Goal: Task Accomplishment & Management: Complete application form

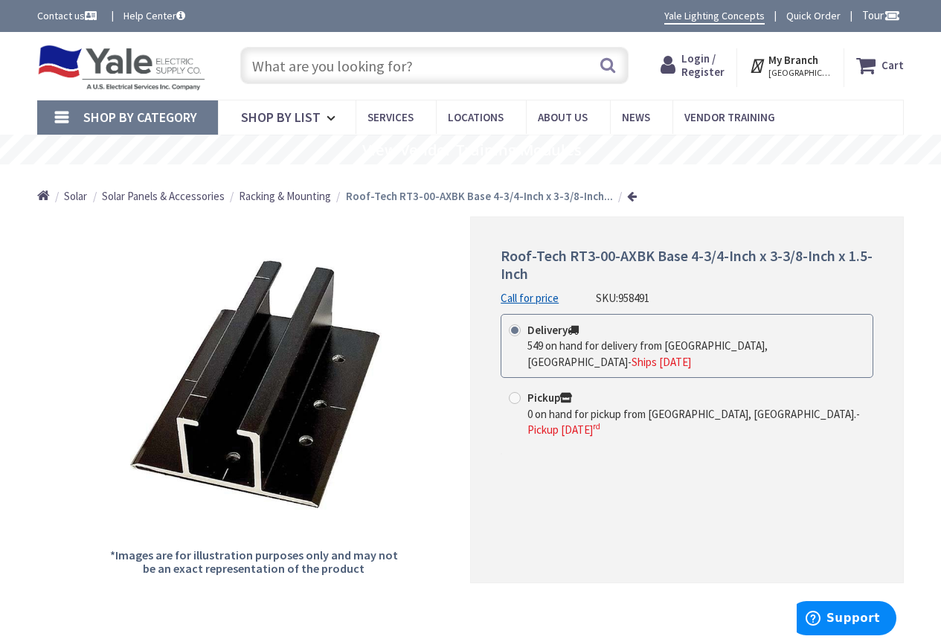
click at [532, 295] on link "Call for price" at bounding box center [529, 298] width 58 height 16
drag, startPoint x: 564, startPoint y: 255, endPoint x: 634, endPoint y: 255, distance: 70.6
click at [652, 254] on span "Roof-Tech RT3-00-AXBK Base 4-3/4-Inch x 3-3/8-Inch x 1.5-Inch" at bounding box center [686, 264] width 372 height 36
copy span "RT3-00-AXBK"
click at [648, 452] on div "Roof-Tech RT3-00-AXBK Base 4-3/4-Inch x 3-3/8-Inch x 1.5-Inch Call for price SK…" at bounding box center [687, 399] width 434 height 366
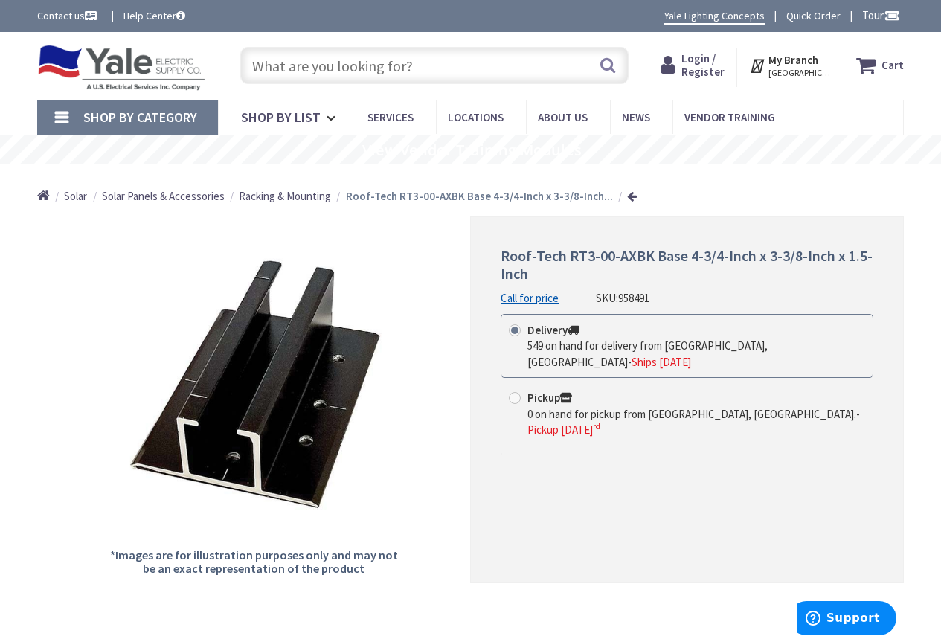
drag, startPoint x: 617, startPoint y: 512, endPoint x: 605, endPoint y: 524, distance: 16.9
click at [614, 518] on div "Roof-Tech RT3-00-AXBK Base 4-3/4-Inch x 3-3/8-Inch x 1.5-Inch Call for price SK…" at bounding box center [687, 399] width 434 height 366
click at [292, 601] on div "Back *Images are for illustration purposes only and may not be an exact represe…" at bounding box center [470, 614] width 866 height 796
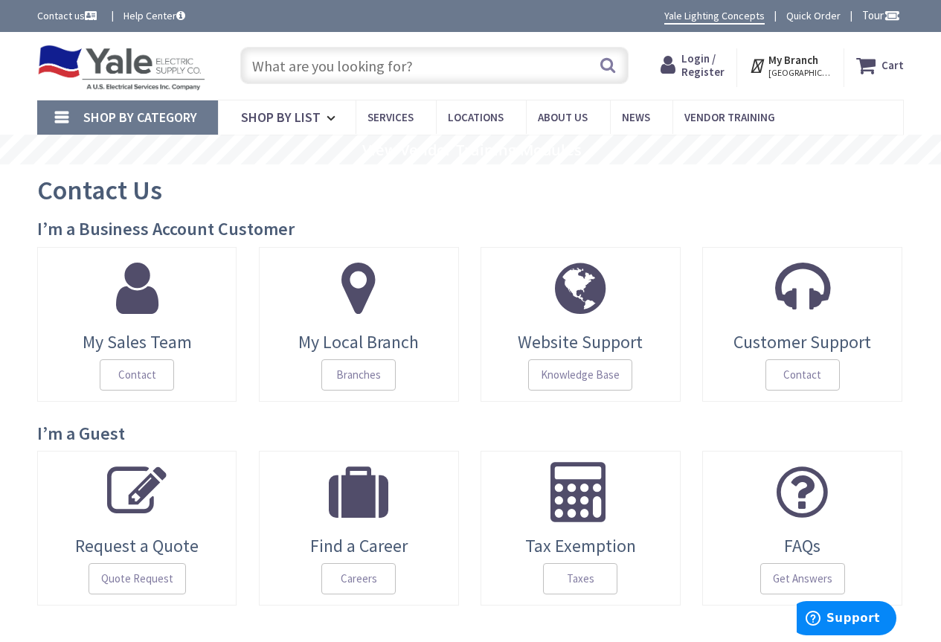
click at [404, 71] on input "text" at bounding box center [434, 65] width 388 height 37
click at [284, 65] on input "text" at bounding box center [434, 65] width 388 height 37
paste input "RT3-00-AXBK"
type input "RT3-00-AXBK"
click at [602, 63] on button "Search" at bounding box center [607, 64] width 19 height 33
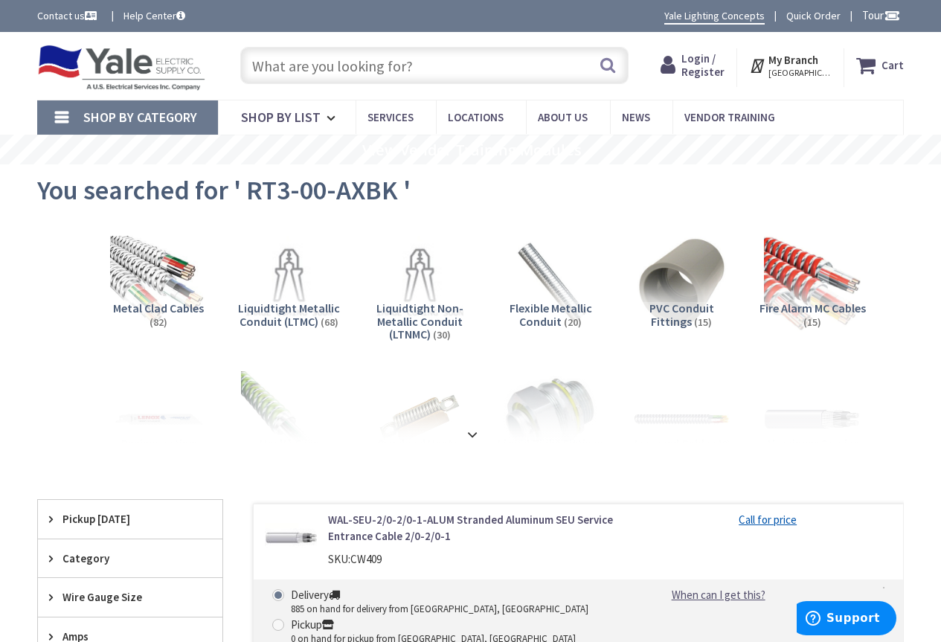
click at [322, 59] on input "text" at bounding box center [434, 65] width 388 height 37
paste input "RT3-00-AXBK"
click at [257, 62] on input "RT3-00-AXBK" at bounding box center [434, 65] width 388 height 37
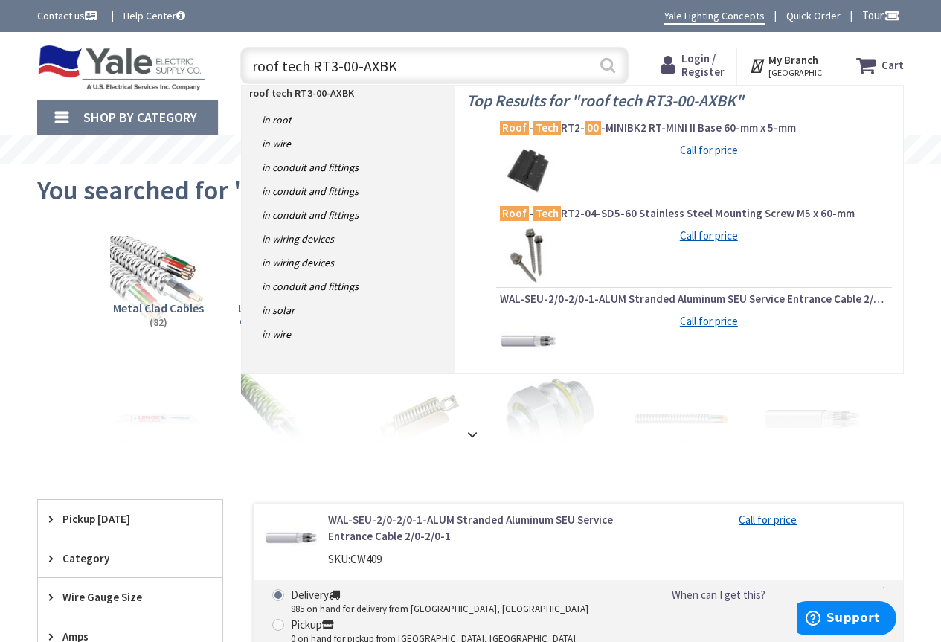
type input "roof tech RT3-00-AXBK"
click at [608, 61] on button "Search" at bounding box center [607, 64] width 19 height 33
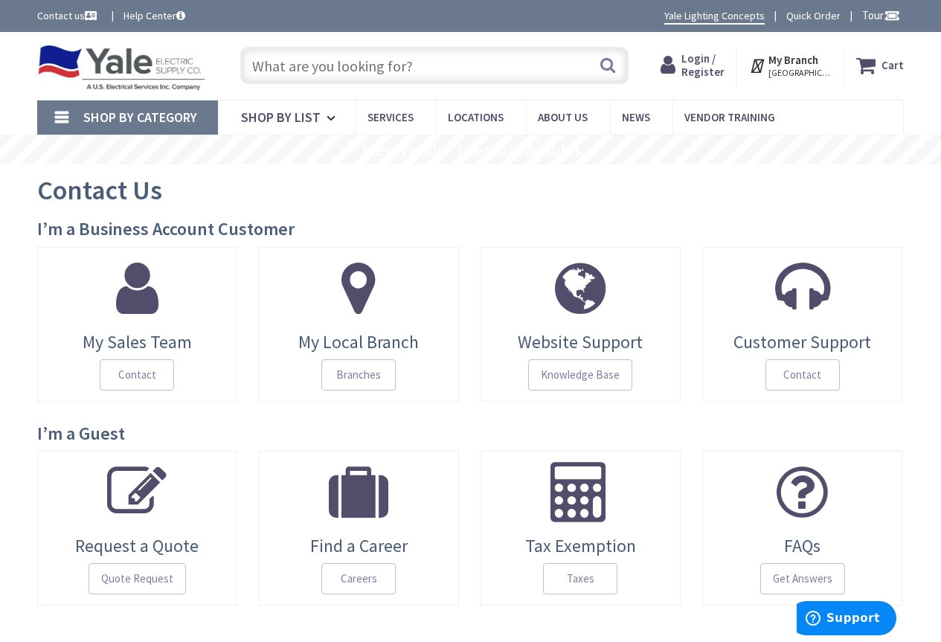
click at [698, 52] on span "Login / Register" at bounding box center [702, 65] width 43 height 28
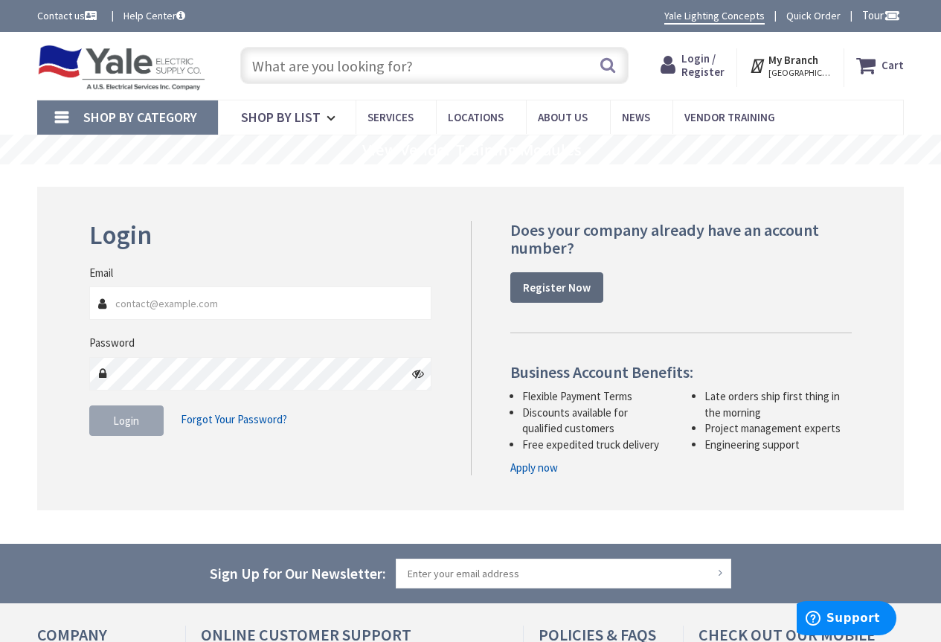
click at [550, 287] on strong "Register Now" at bounding box center [557, 287] width 68 height 14
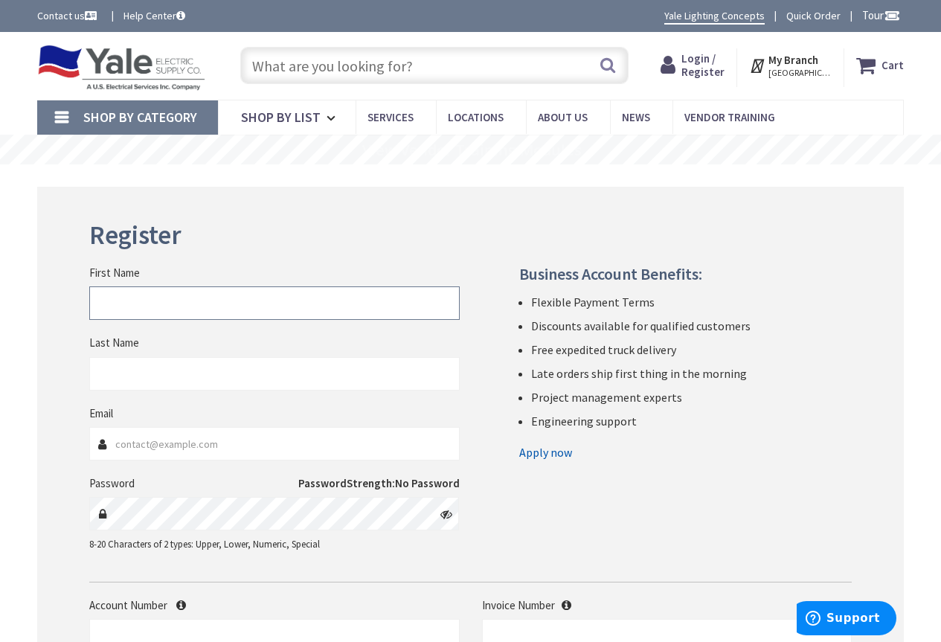
click at [123, 309] on input "First Name" at bounding box center [274, 302] width 370 height 33
type input "Edward"
type input "Schwebel"
type input "eschwebel@riekerinc.com"
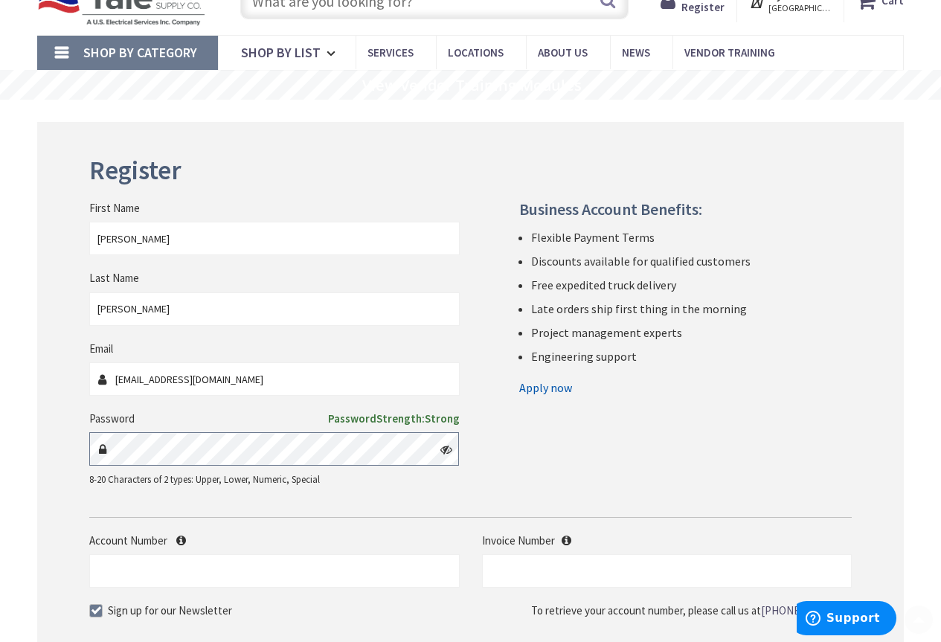
scroll to position [149, 0]
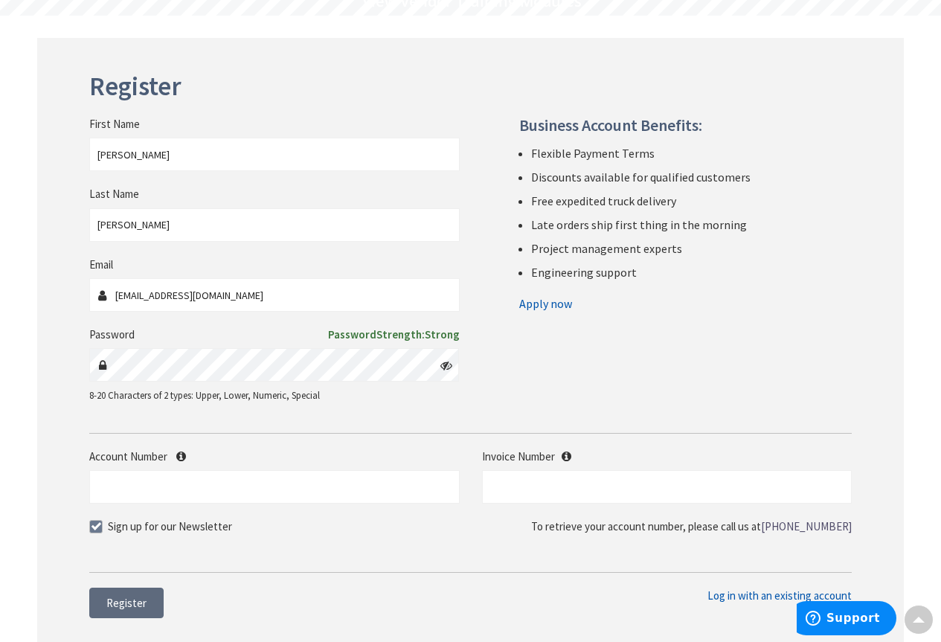
click at [132, 593] on button "Register" at bounding box center [126, 602] width 74 height 31
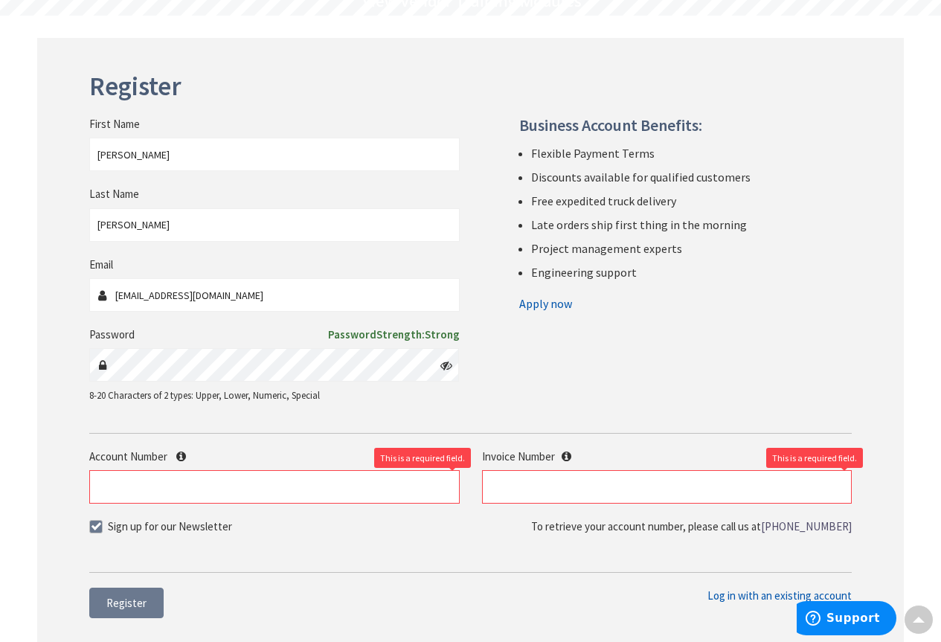
click at [541, 303] on link "Apply now" at bounding box center [545, 304] width 53 height 24
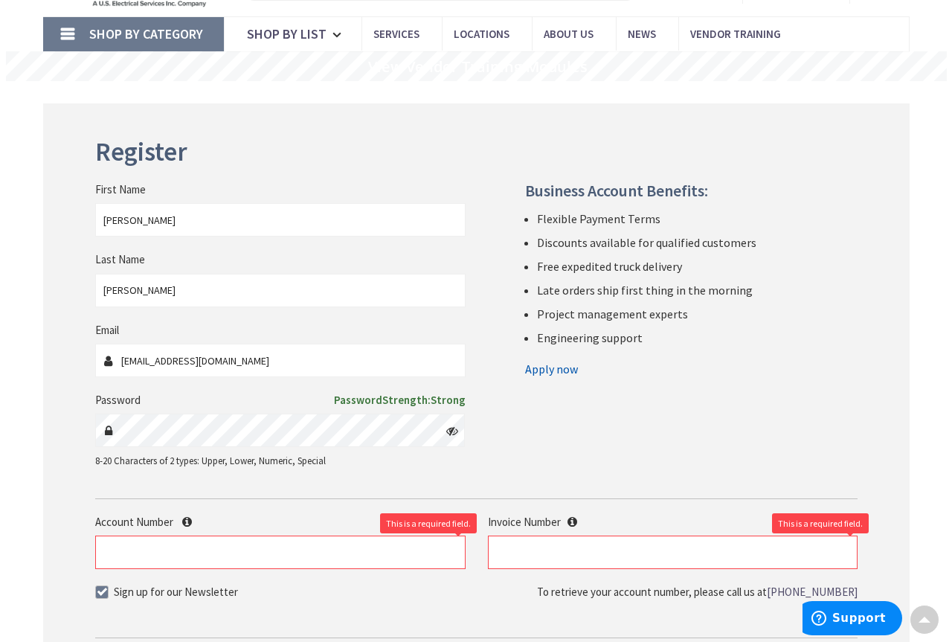
scroll to position [0, 0]
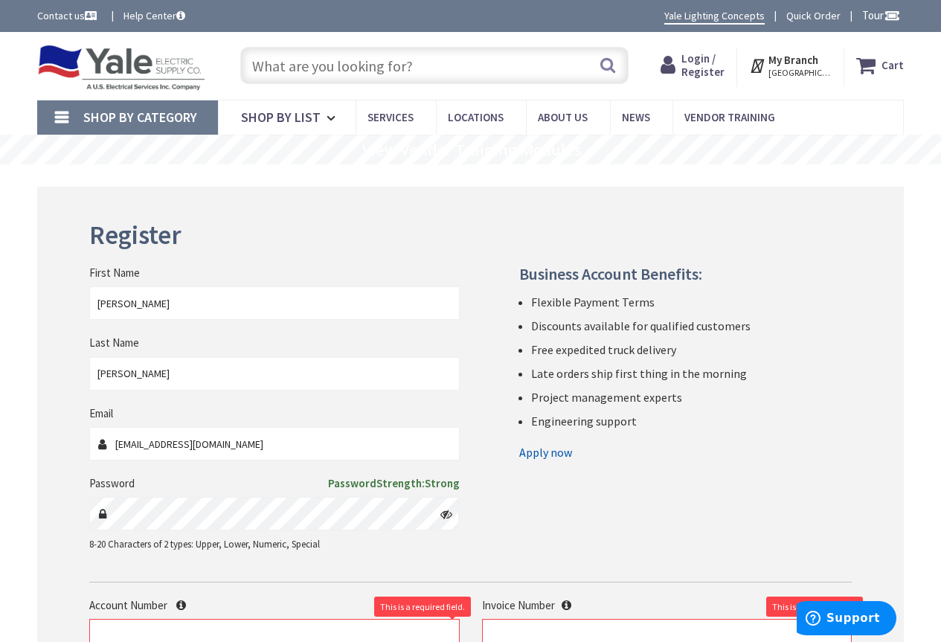
click at [785, 64] on strong "My Branch" at bounding box center [793, 60] width 50 height 14
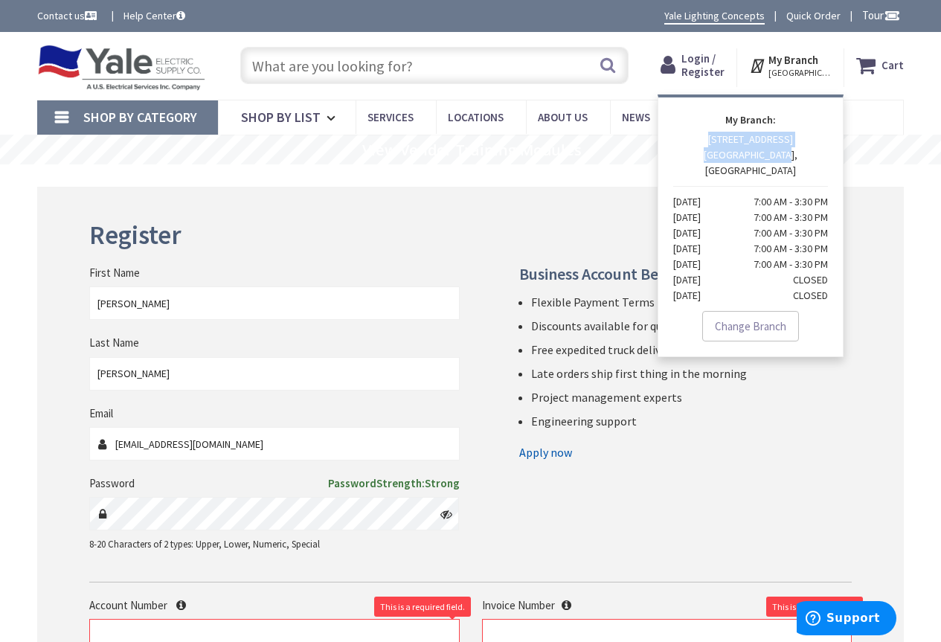
drag, startPoint x: 703, startPoint y: 140, endPoint x: 805, endPoint y: 155, distance: 103.7
click at [805, 155] on p "200 GARFIELD AVENUE WEST CHESTER, PA Monday 7:00 AM - 3:30 PM Tuesday 7:00 AM -…" at bounding box center [750, 218] width 155 height 172
copy p "200 GARFIELD AVENUE WEST CHESTER, PA"
click at [790, 68] on span "WEST CHESTER, PA" at bounding box center [799, 73] width 63 height 12
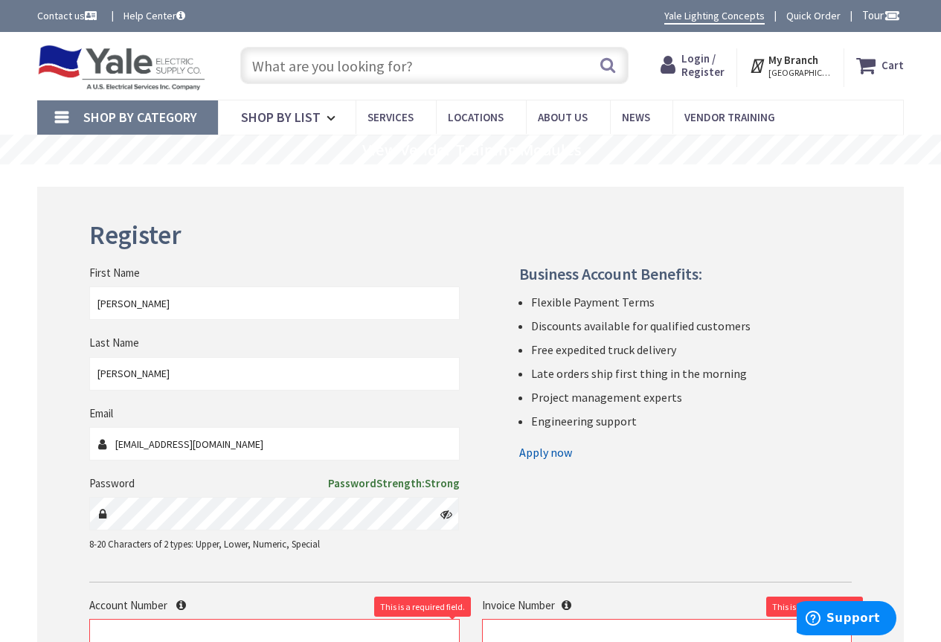
click at [790, 68] on span "WEST CHESTER, PA" at bounding box center [799, 73] width 63 height 12
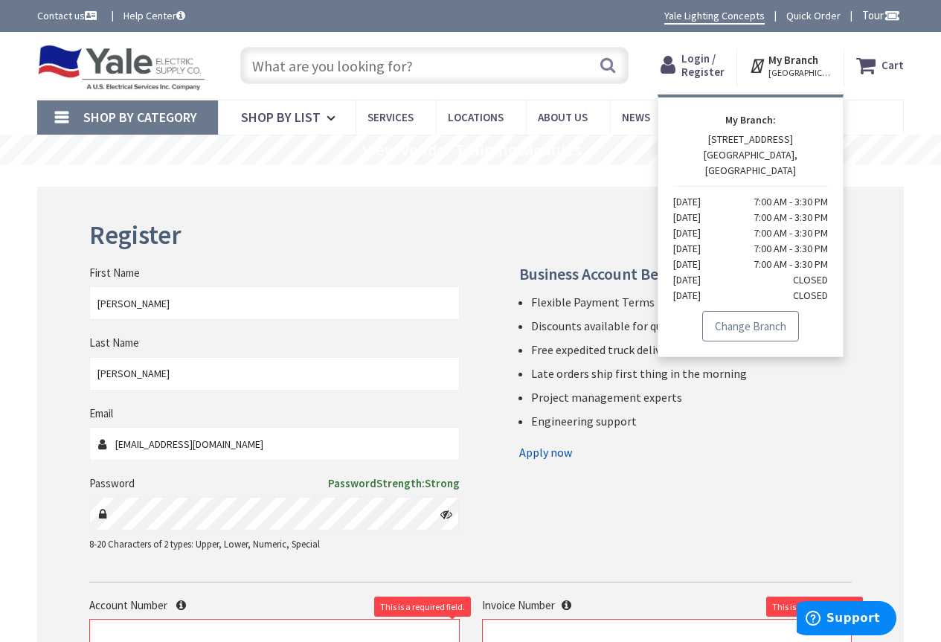
click at [776, 318] on link "Change Branch" at bounding box center [750, 326] width 97 height 31
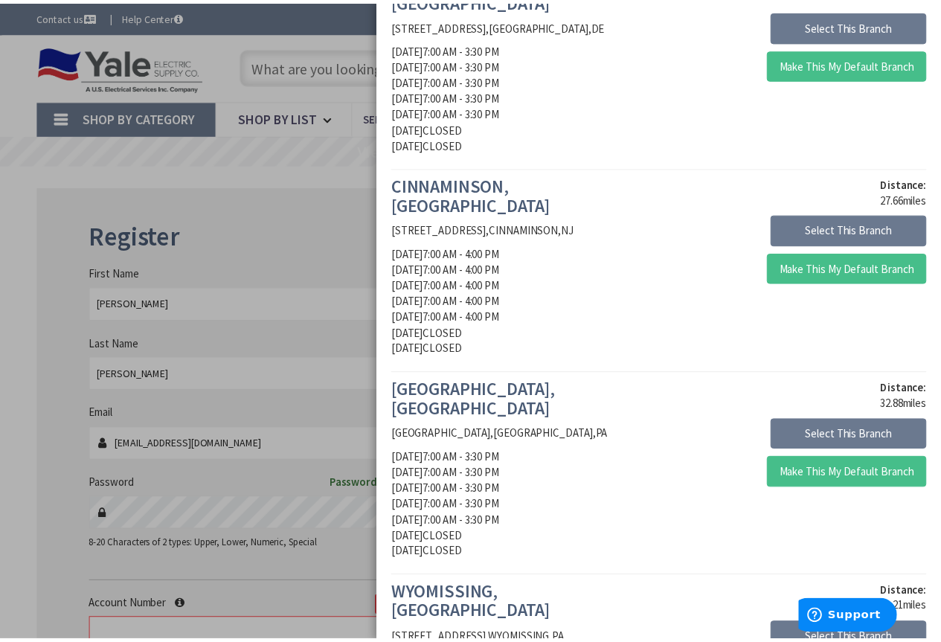
scroll to position [521, 0]
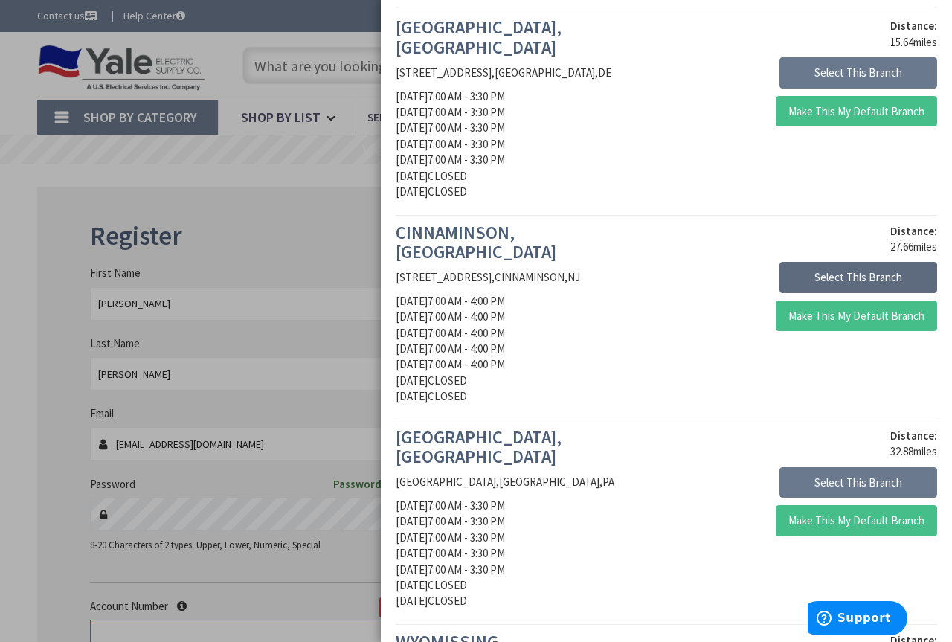
click at [820, 262] on button "Select This Branch" at bounding box center [858, 277] width 158 height 31
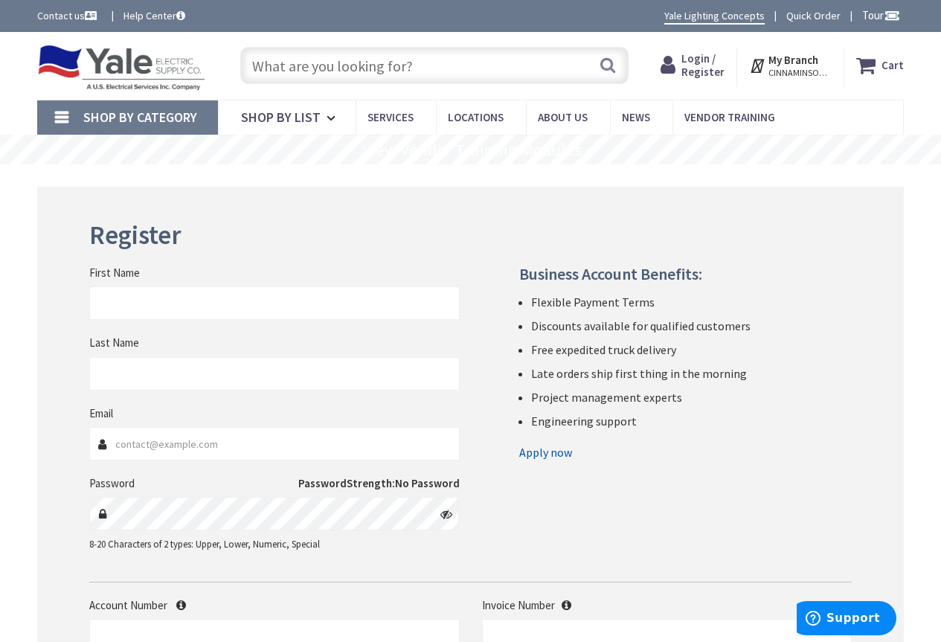
click at [808, 66] on strong "My Branch" at bounding box center [793, 60] width 50 height 14
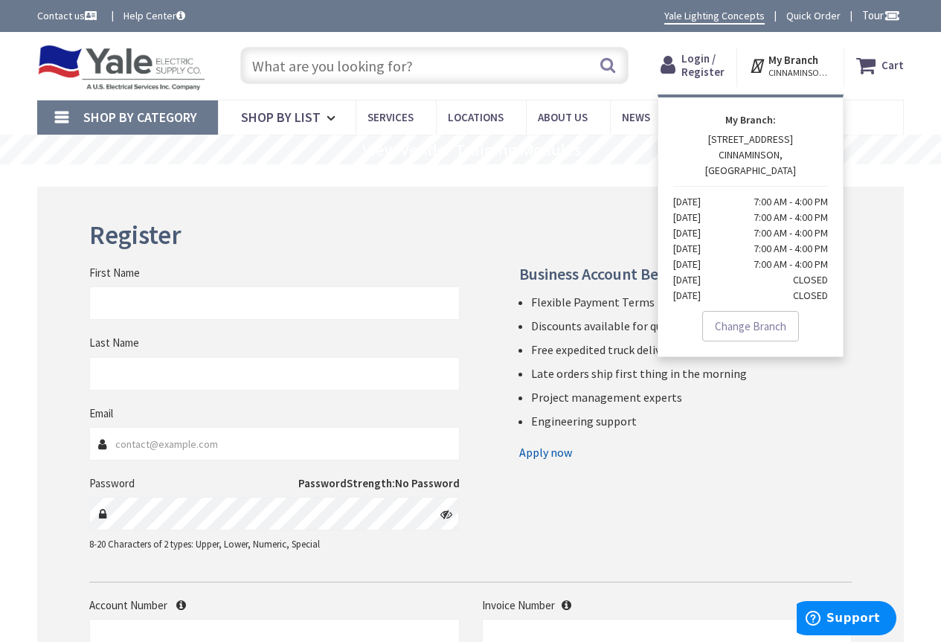
click at [464, 199] on div "Register First Name Last Name Email Password Password" at bounding box center [470, 494] width 866 height 615
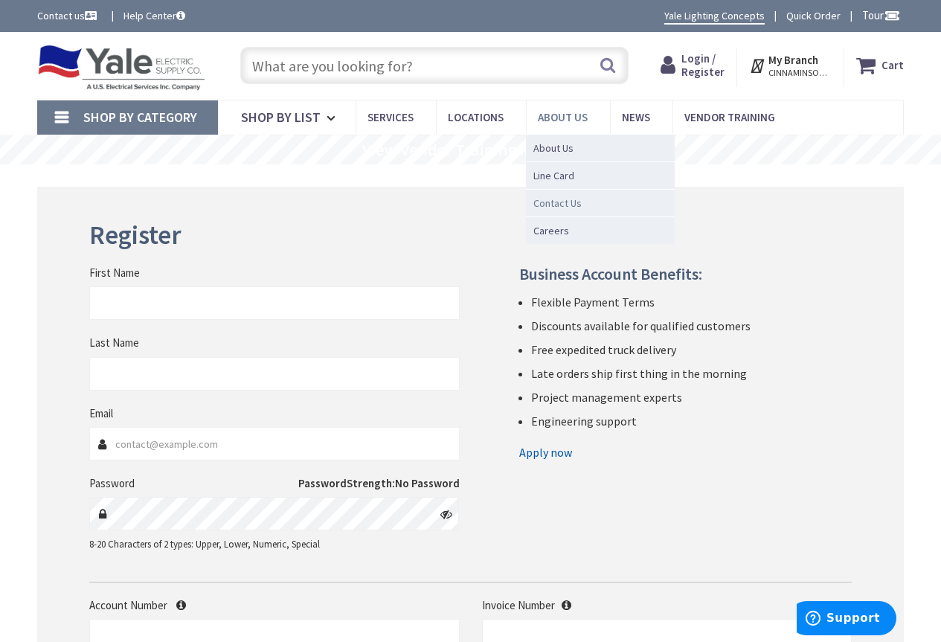
click at [567, 203] on span "Contact Us" at bounding box center [557, 203] width 48 height 15
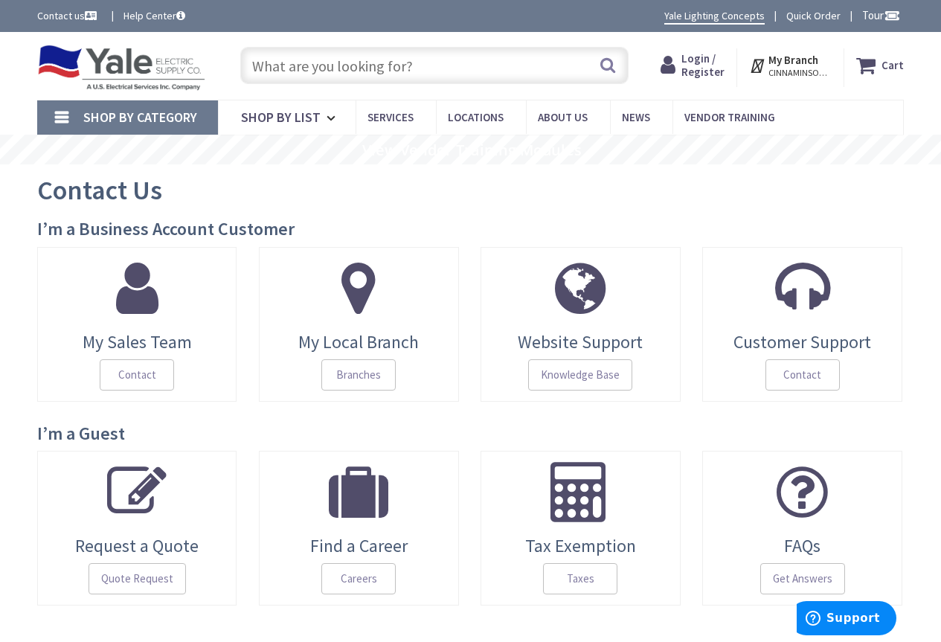
click at [570, 358] on link "Website Support Knowledge Base" at bounding box center [580, 324] width 200 height 155
click at [364, 350] on span "My Local Branch" at bounding box center [359, 341] width 178 height 19
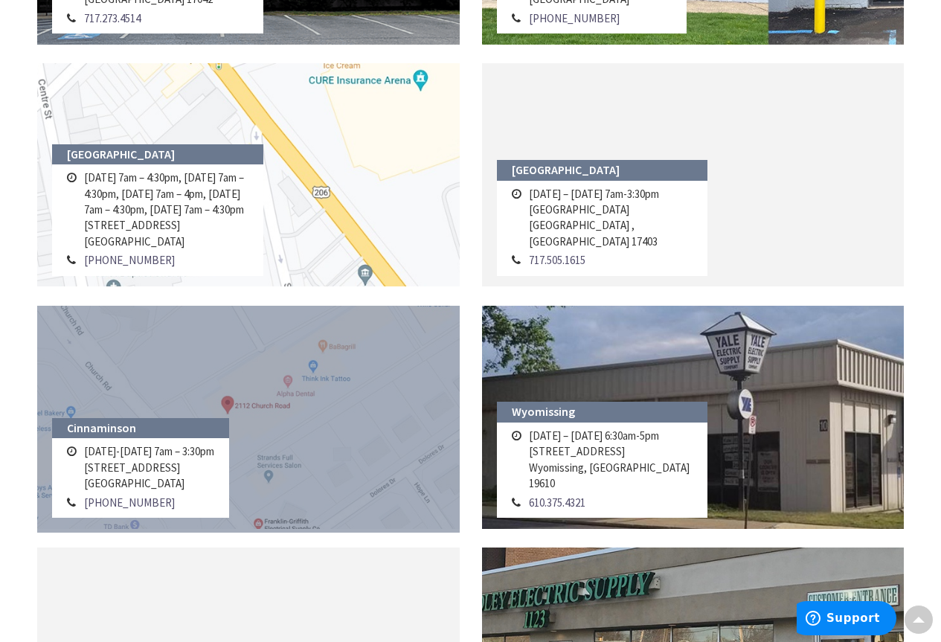
scroll to position [744, 0]
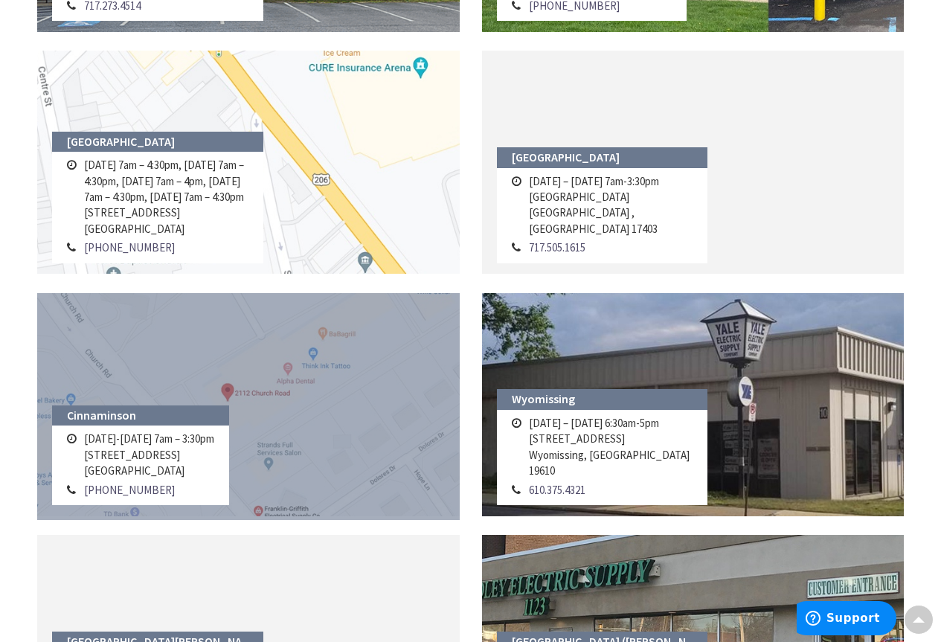
drag, startPoint x: 263, startPoint y: 384, endPoint x: 245, endPoint y: 387, distance: 18.1
drag, startPoint x: 245, startPoint y: 387, endPoint x: 210, endPoint y: 425, distance: 51.6
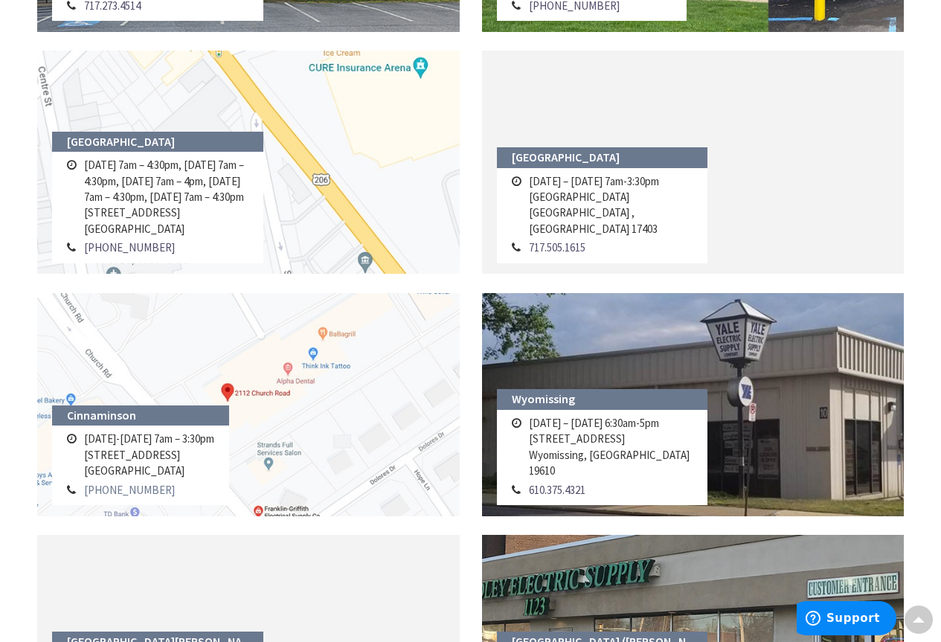
drag, startPoint x: 210, startPoint y: 425, endPoint x: 86, endPoint y: 492, distance: 142.1
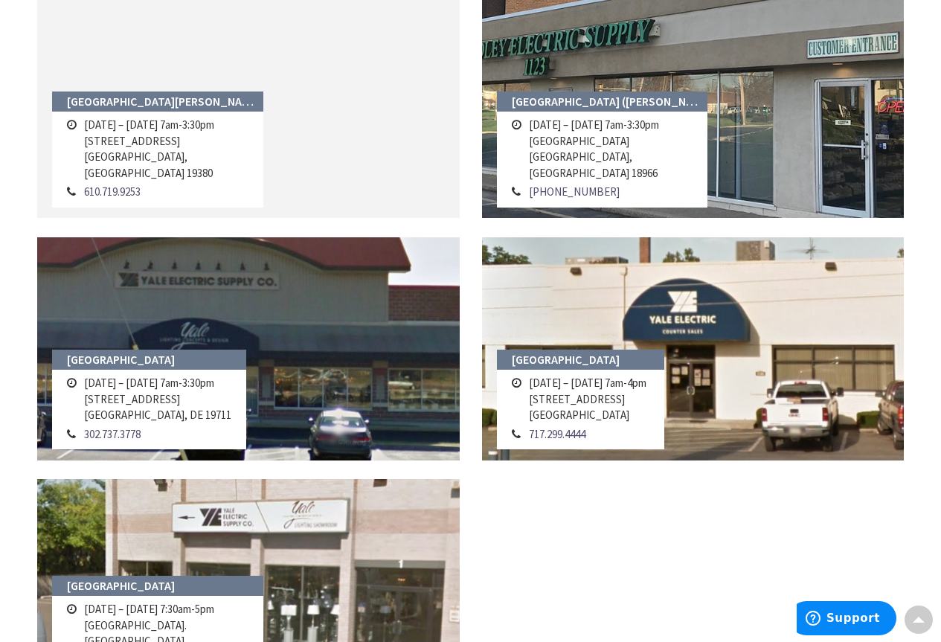
scroll to position [1190, 0]
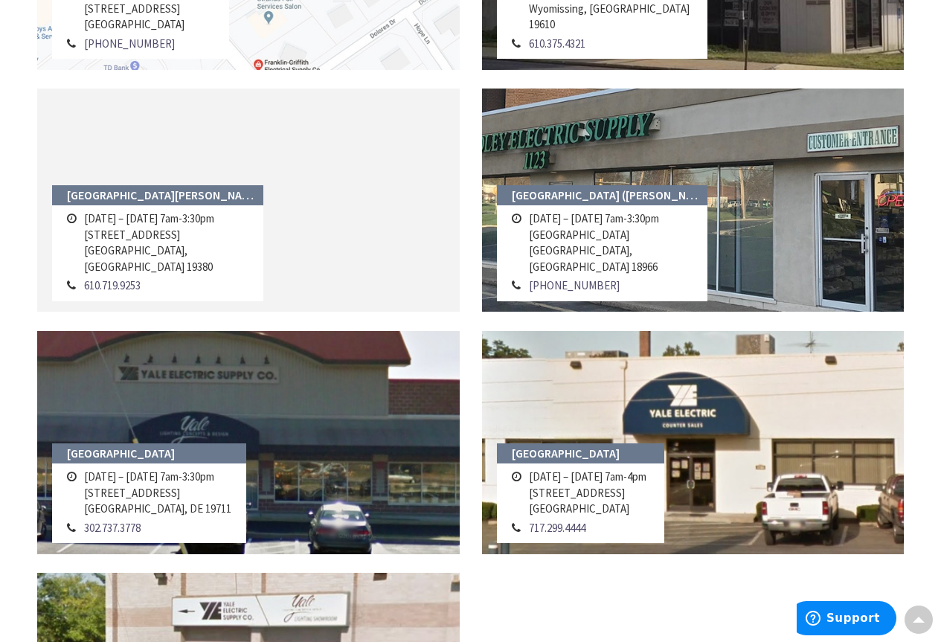
click at [125, 206] on h4 "West Chester" at bounding box center [157, 195] width 211 height 21
click at [109, 244] on td "Monday – Friday 7am-3:30pm 200 Garfield Avenue West Chester, PA 19380" at bounding box center [166, 242] width 172 height 67
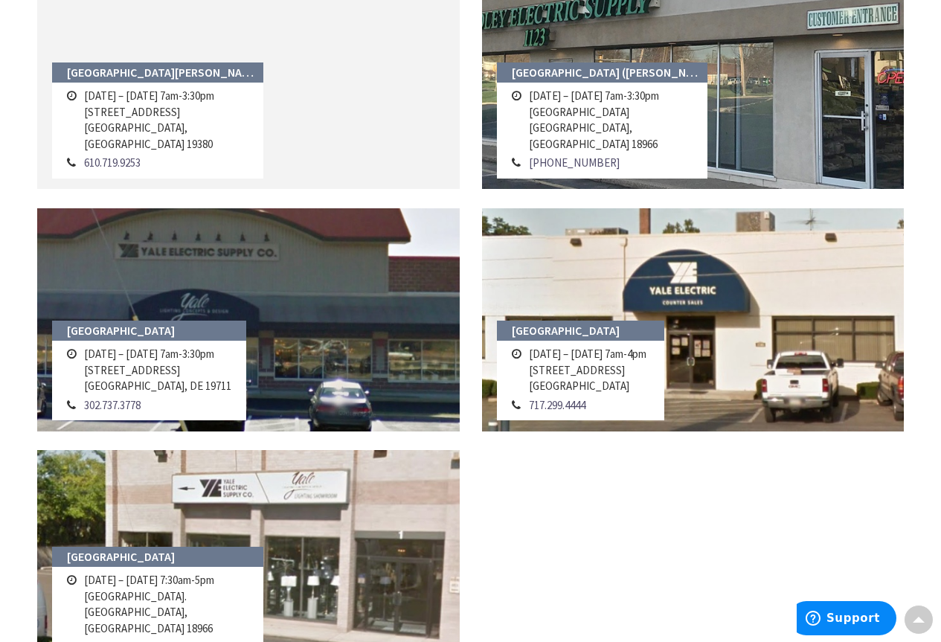
scroll to position [1339, 0]
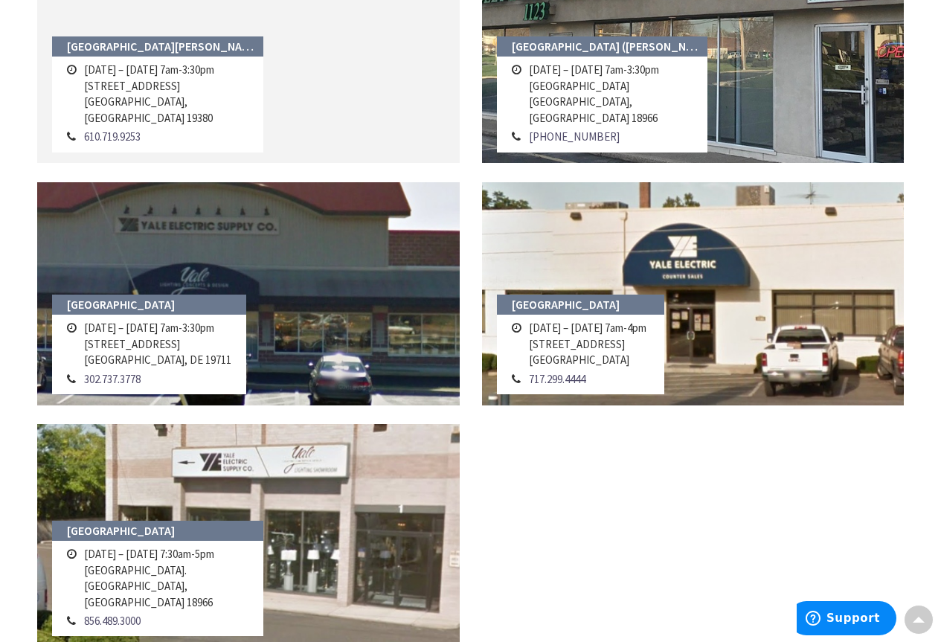
click at [142, 350] on td "Monday – Friday 7am-3:30pm 302 Gabor Dr. Newark, DE 19711" at bounding box center [157, 343] width 155 height 51
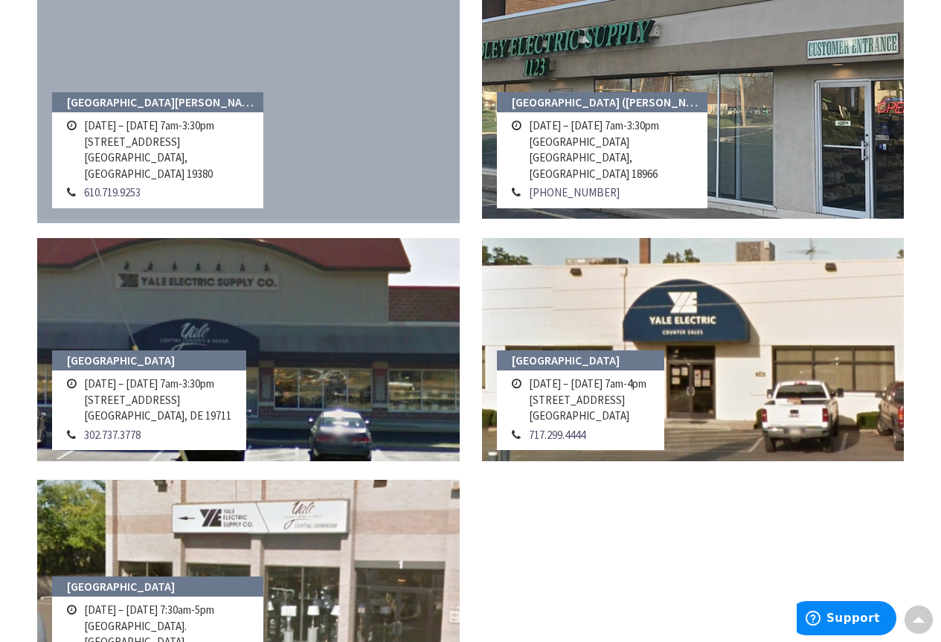
scroll to position [1264, 0]
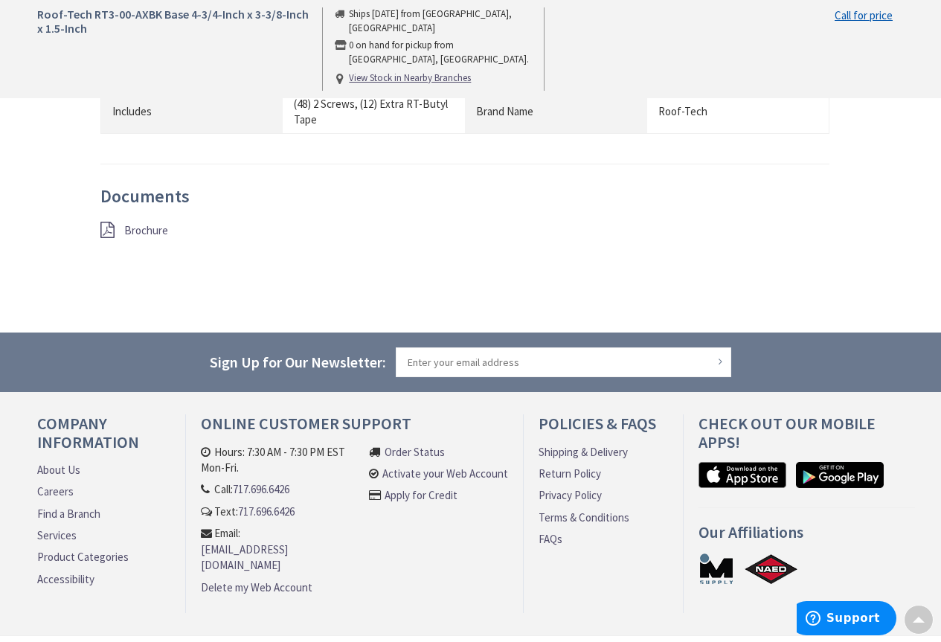
scroll to position [749, 0]
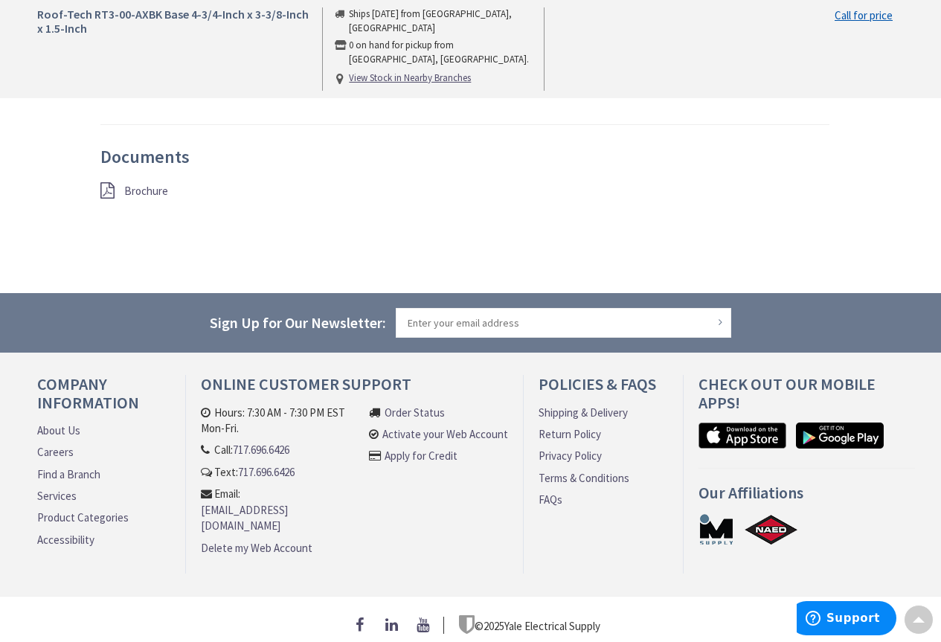
click at [248, 502] on link "[EMAIL_ADDRESS][DOMAIN_NAME]" at bounding box center [281, 518] width 161 height 32
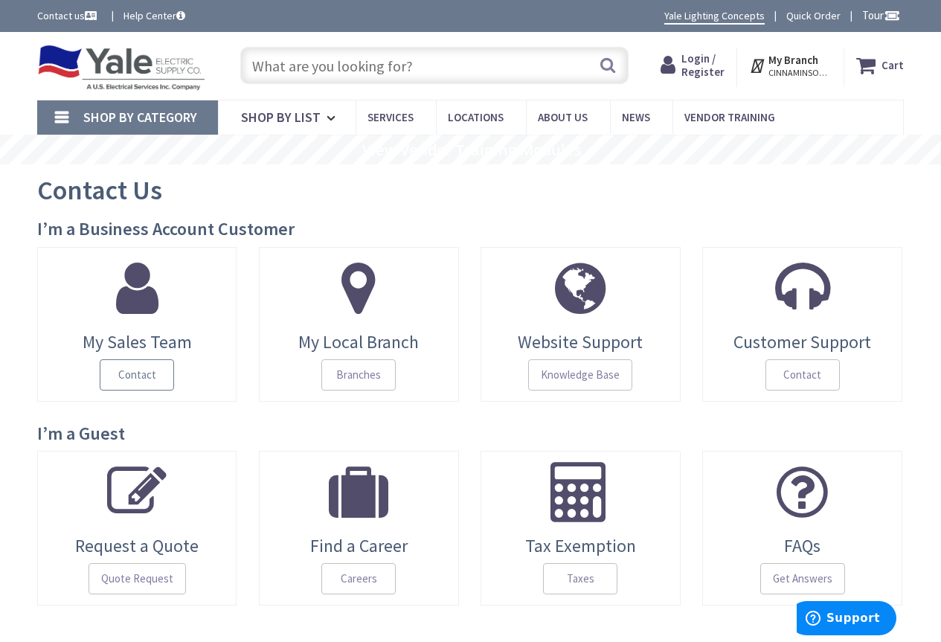
click at [143, 370] on span "Contact" at bounding box center [137, 374] width 74 height 31
